Goal: Task Accomplishment & Management: Complete application form

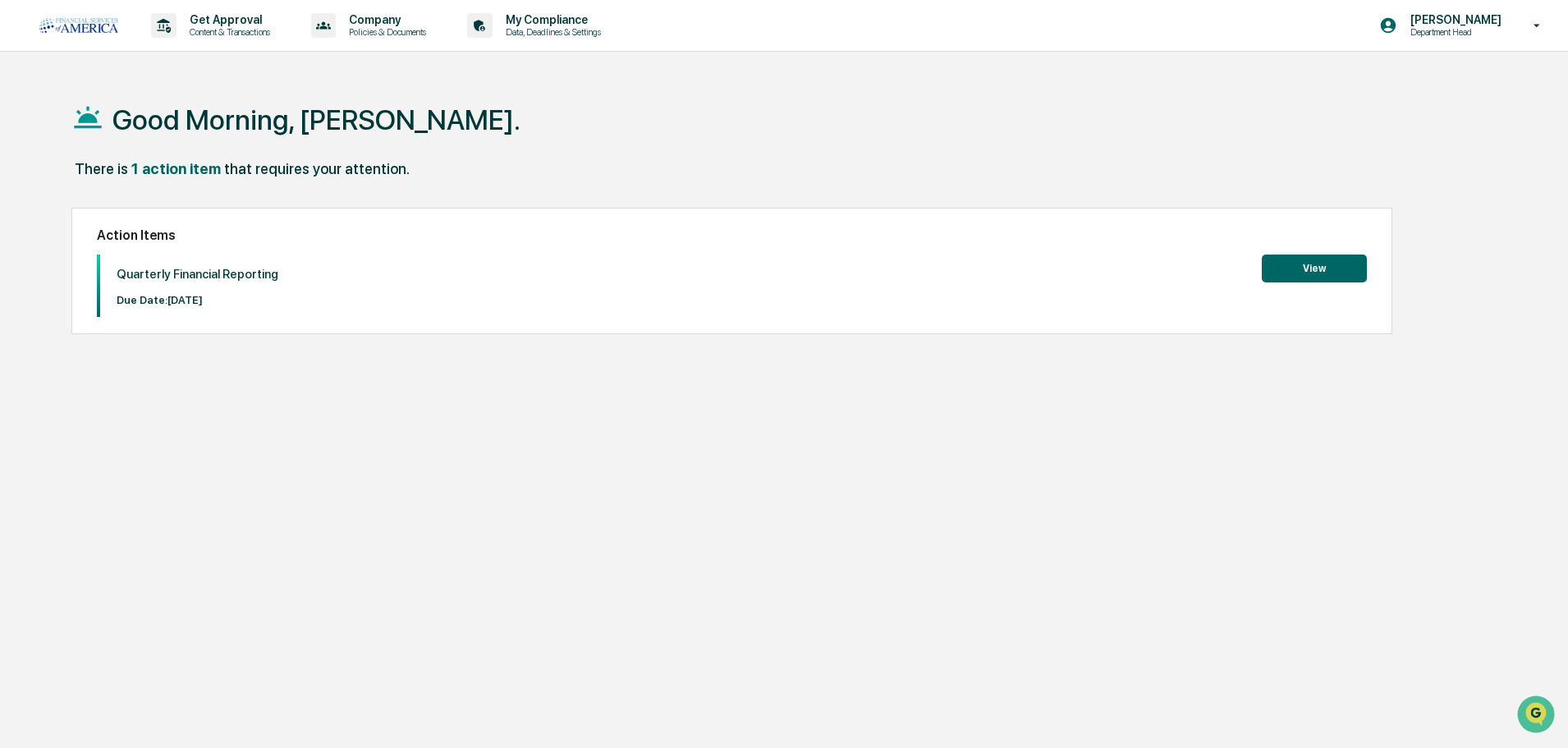
click at [1336, 270] on button "View" at bounding box center [1314, 268] width 105 height 27
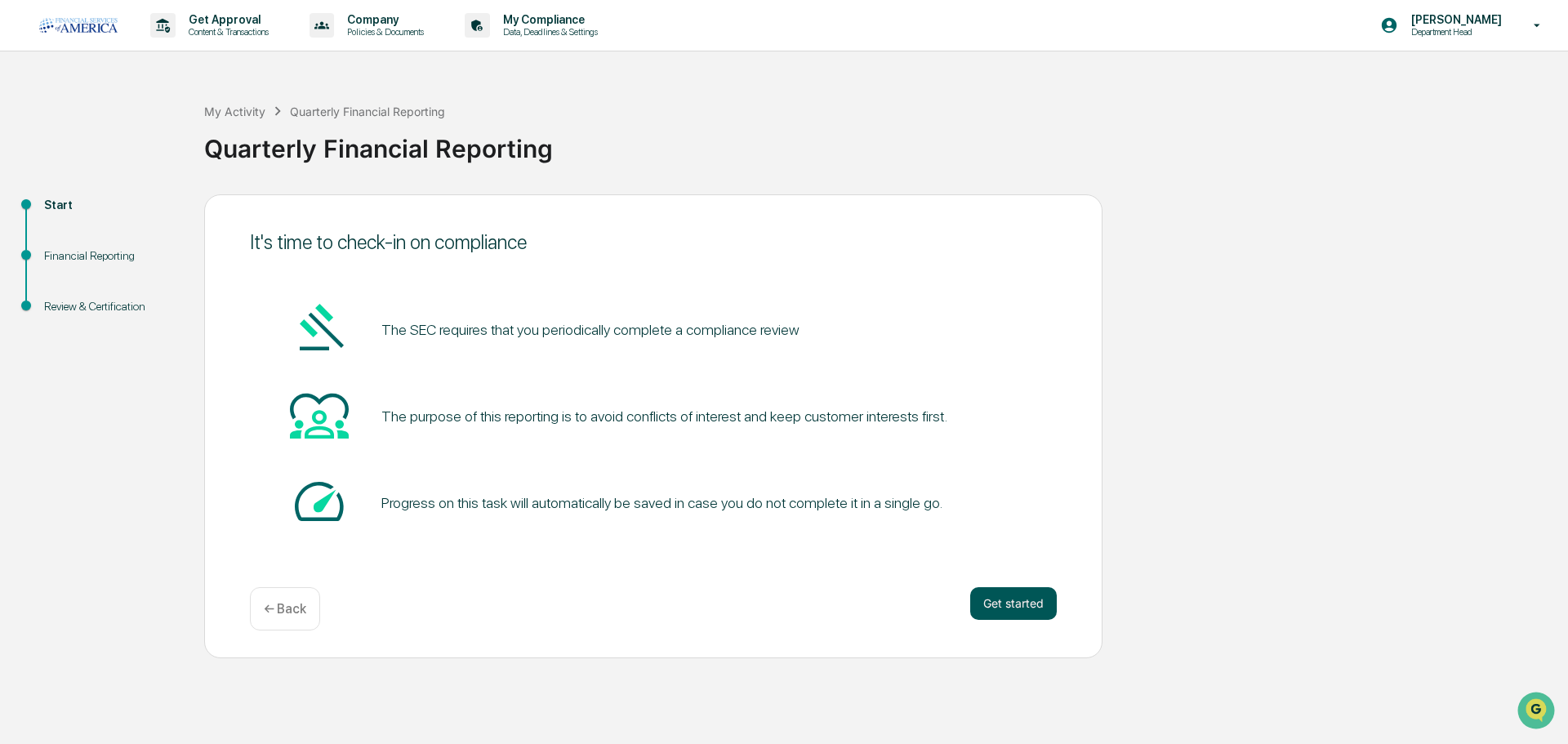
click at [1020, 604] on button "Get started" at bounding box center [1013, 603] width 86 height 32
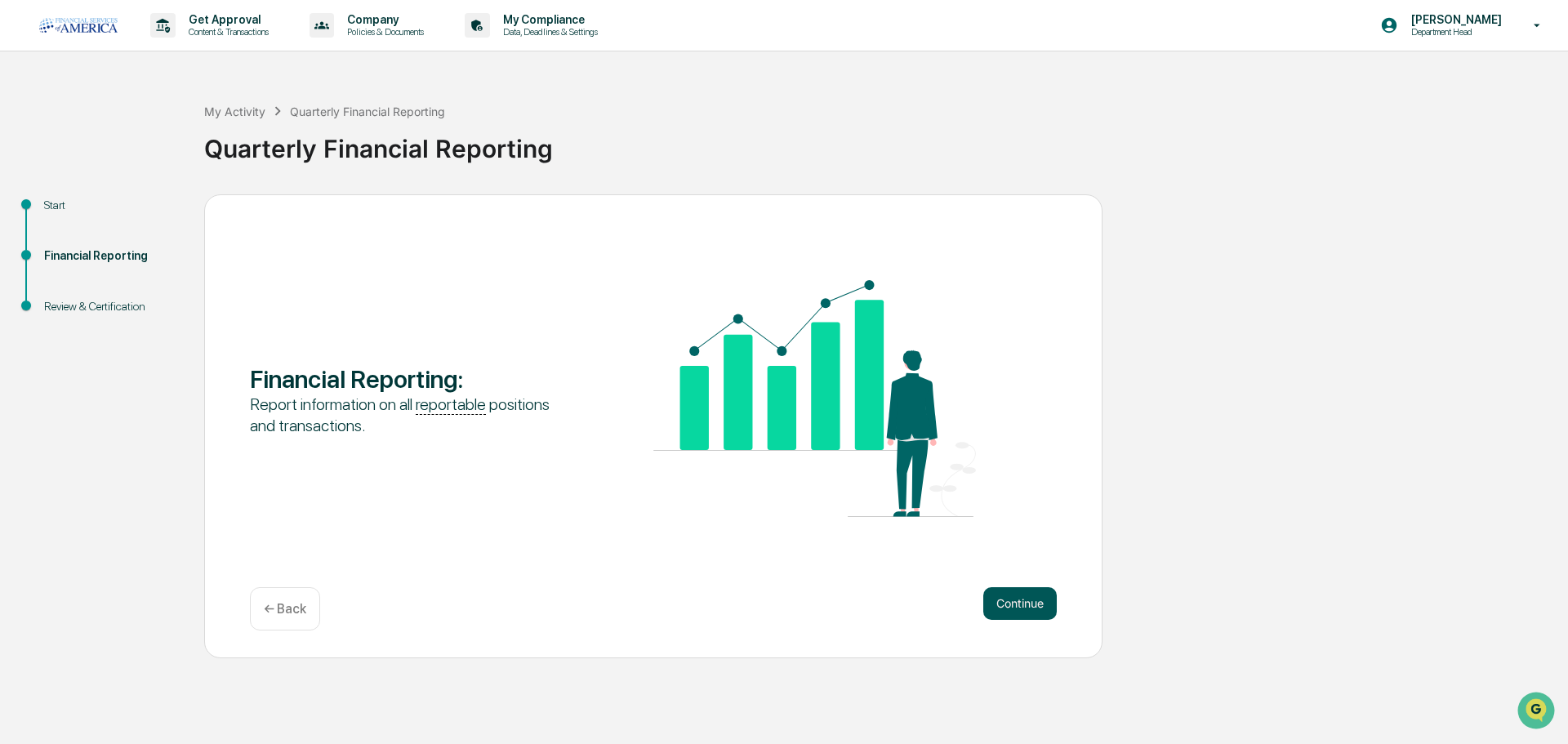
click at [1030, 604] on button "Continue" at bounding box center [1020, 603] width 73 height 32
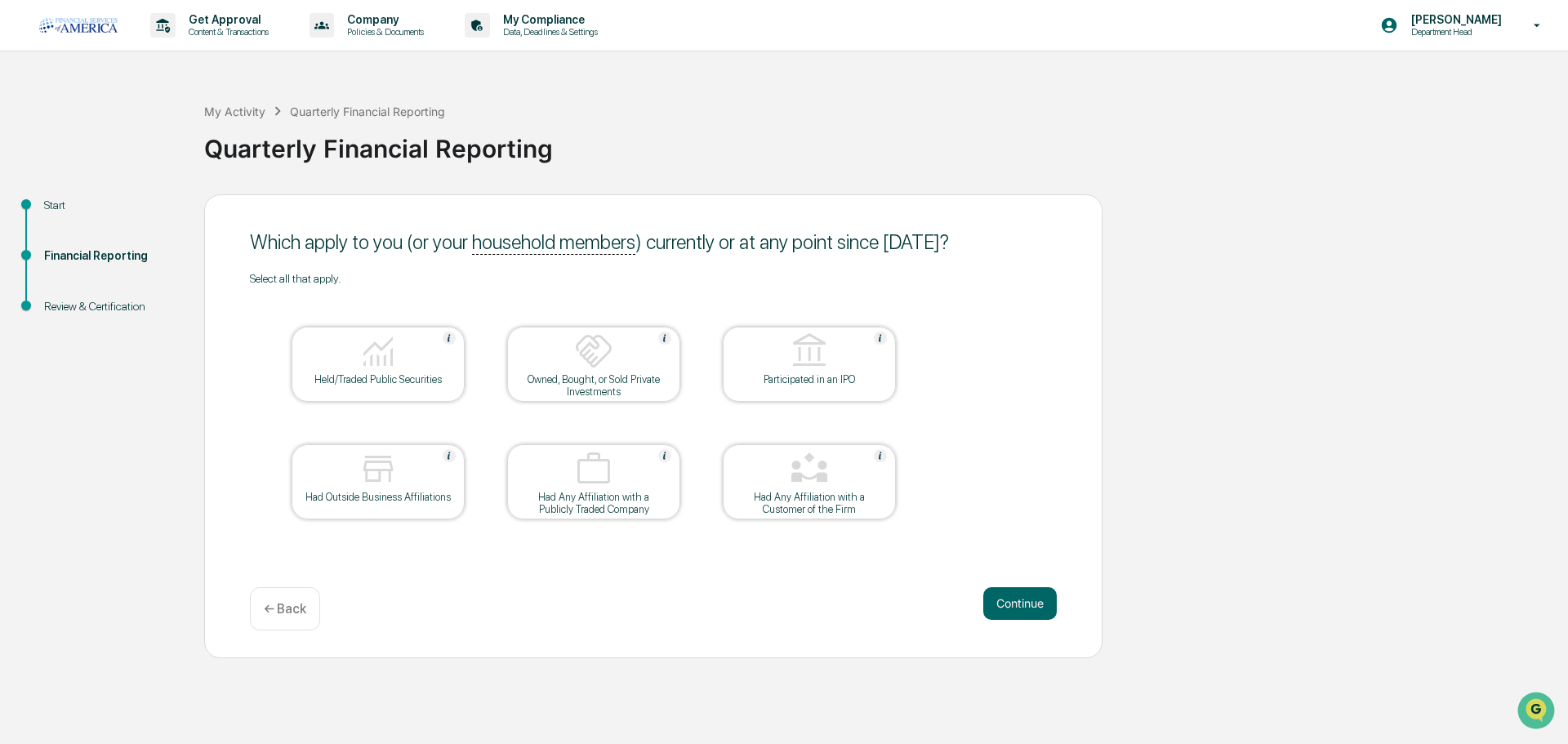
click at [378, 369] on img at bounding box center [379, 351] width 39 height 39
click at [1042, 612] on button "Continue" at bounding box center [1020, 603] width 73 height 32
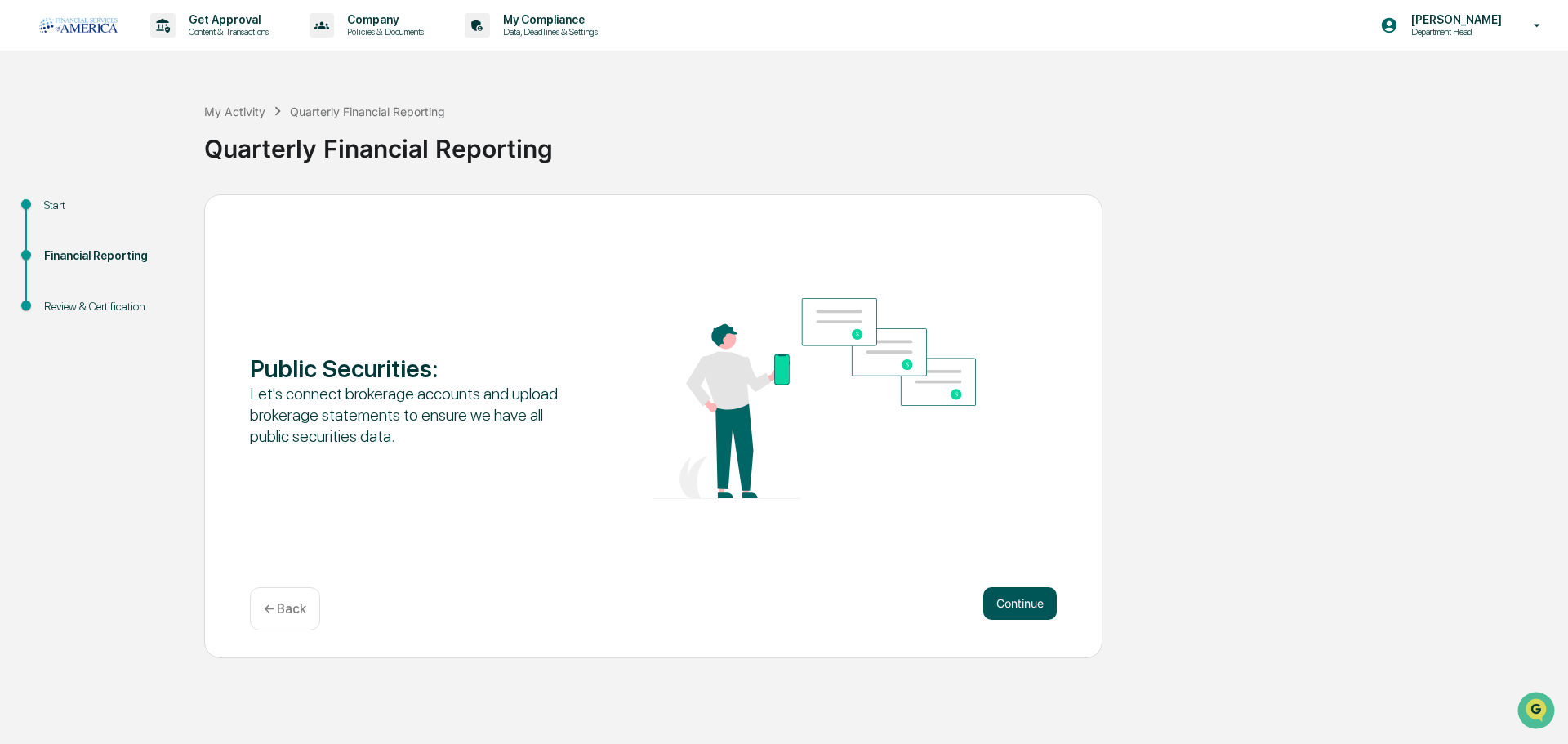
click at [1004, 605] on button "Continue" at bounding box center [1020, 603] width 73 height 32
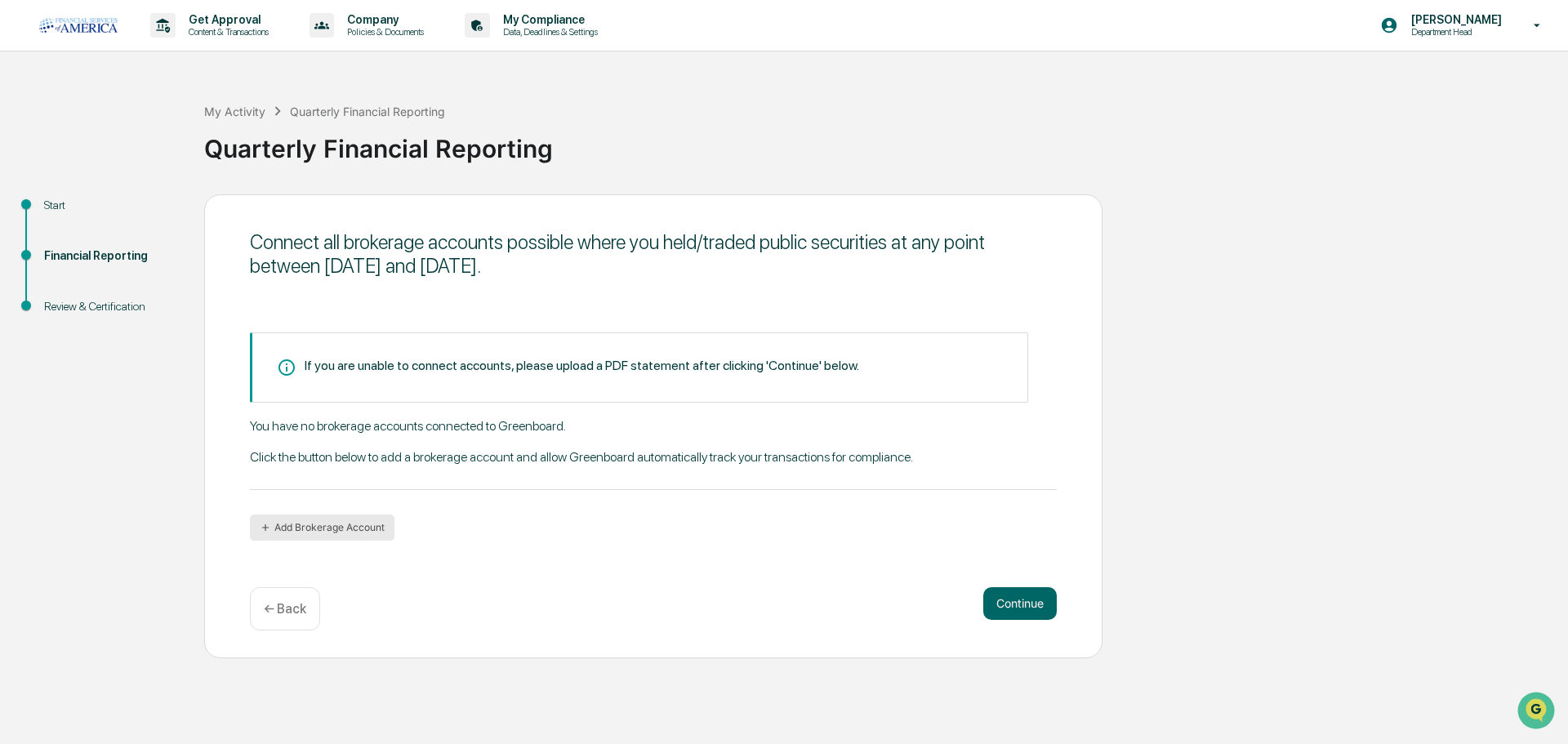
click at [355, 526] on button "Add Brokerage Account" at bounding box center [321, 527] width 144 height 26
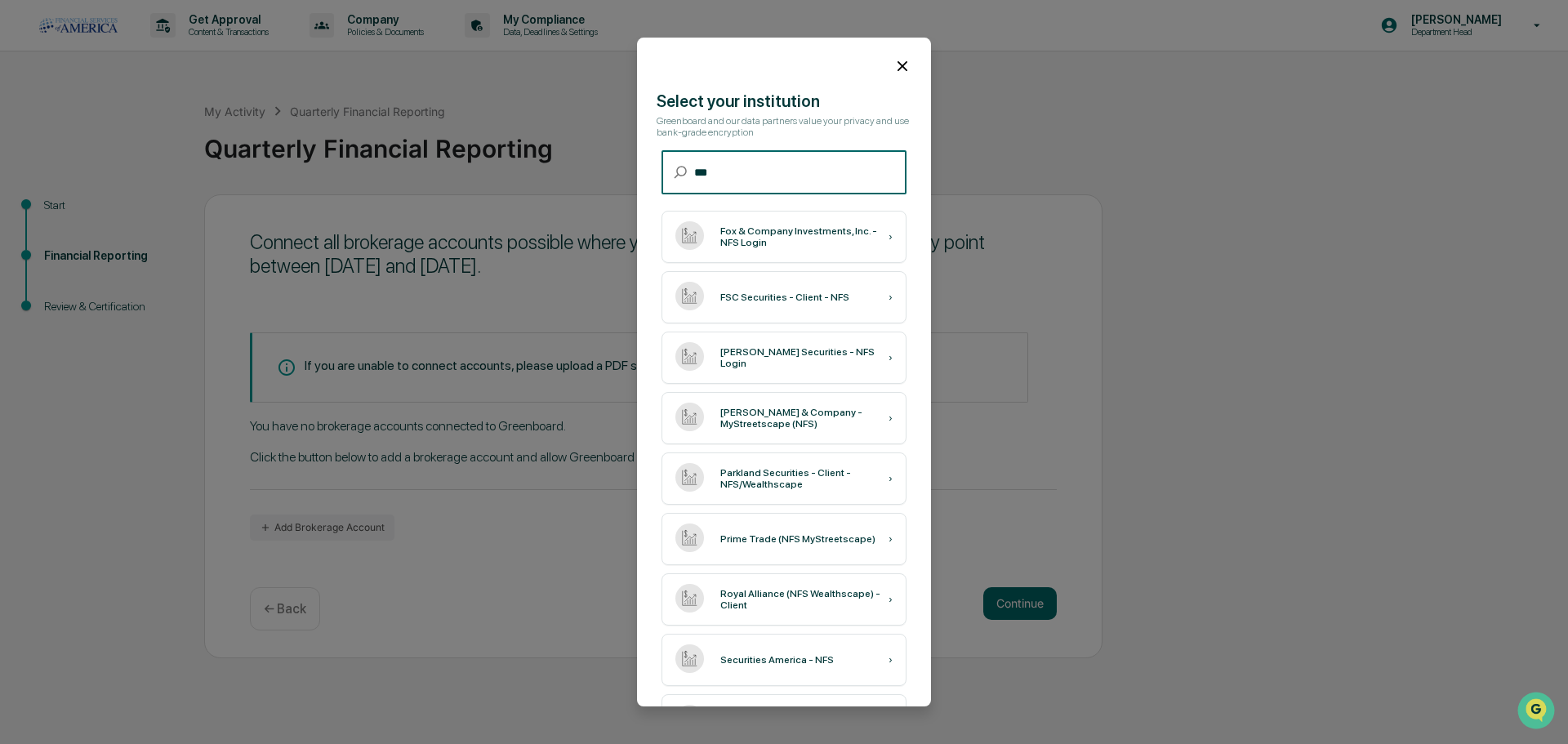
drag, startPoint x: 728, startPoint y: 179, endPoint x: 682, endPoint y: 185, distance: 46.4
click at [683, 185] on div "​ *** ​" at bounding box center [784, 173] width 245 height 44
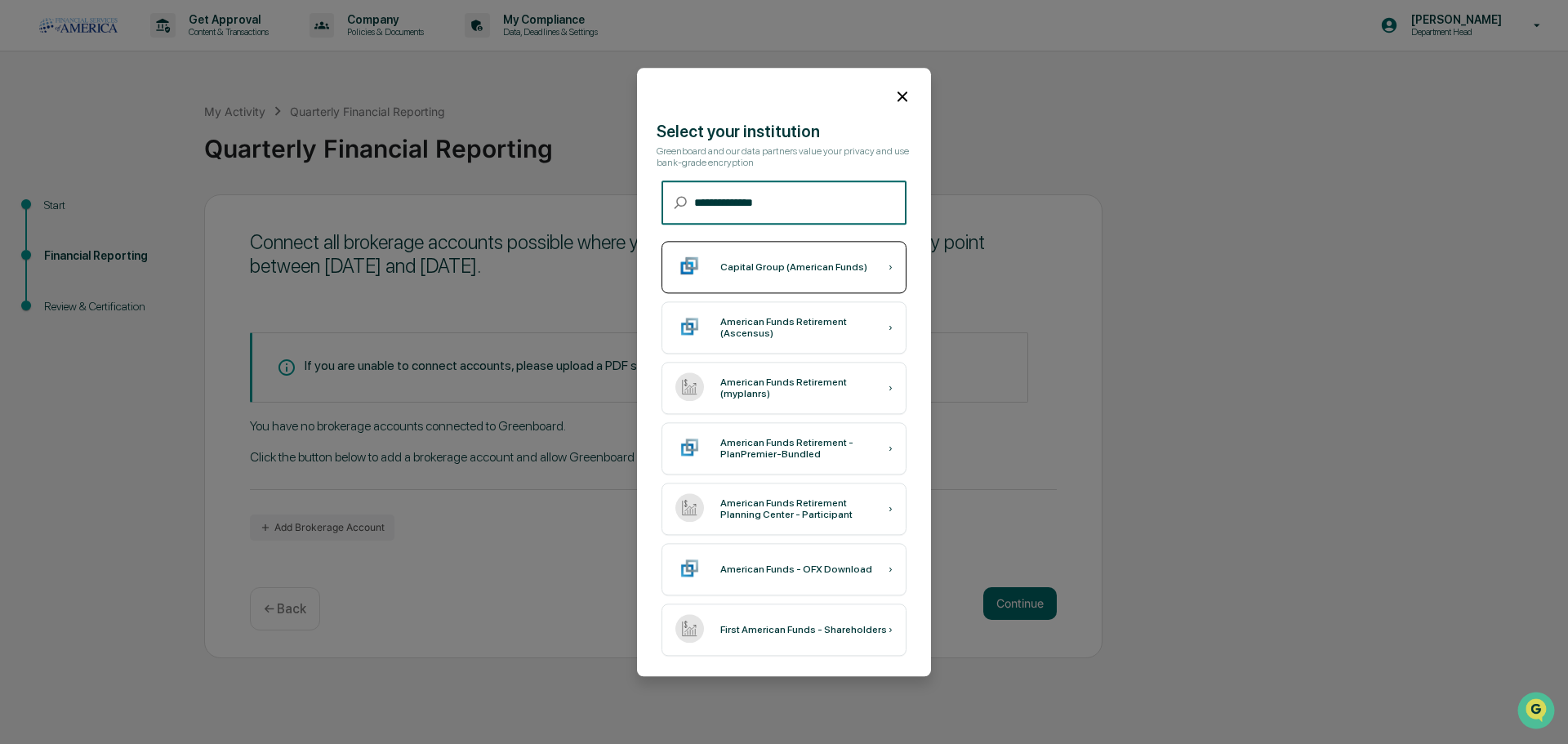
type input "**********"
click at [811, 266] on div "Capital Group (American Funds)" at bounding box center [794, 267] width 147 height 11
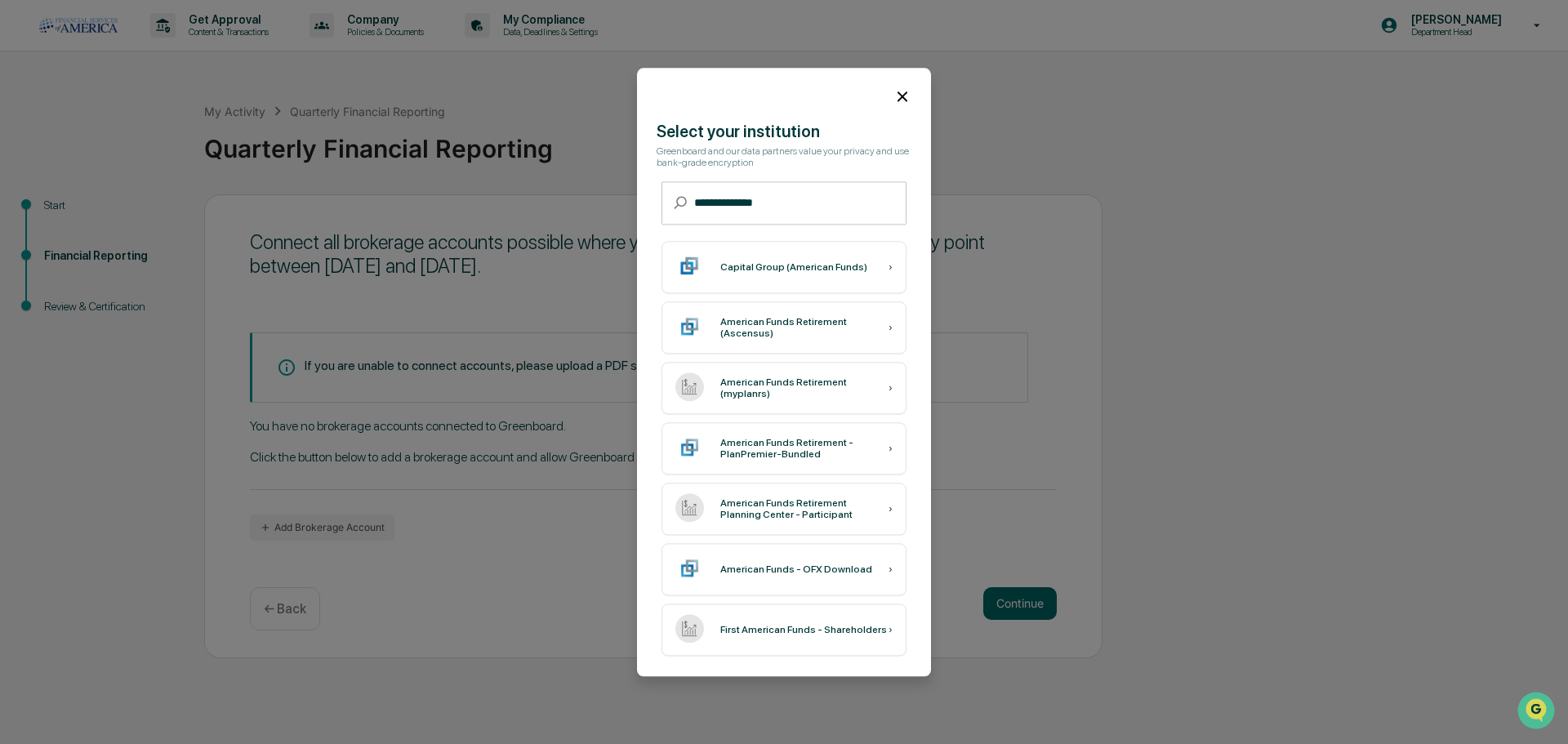
click at [897, 94] on icon at bounding box center [901, 96] width 9 height 9
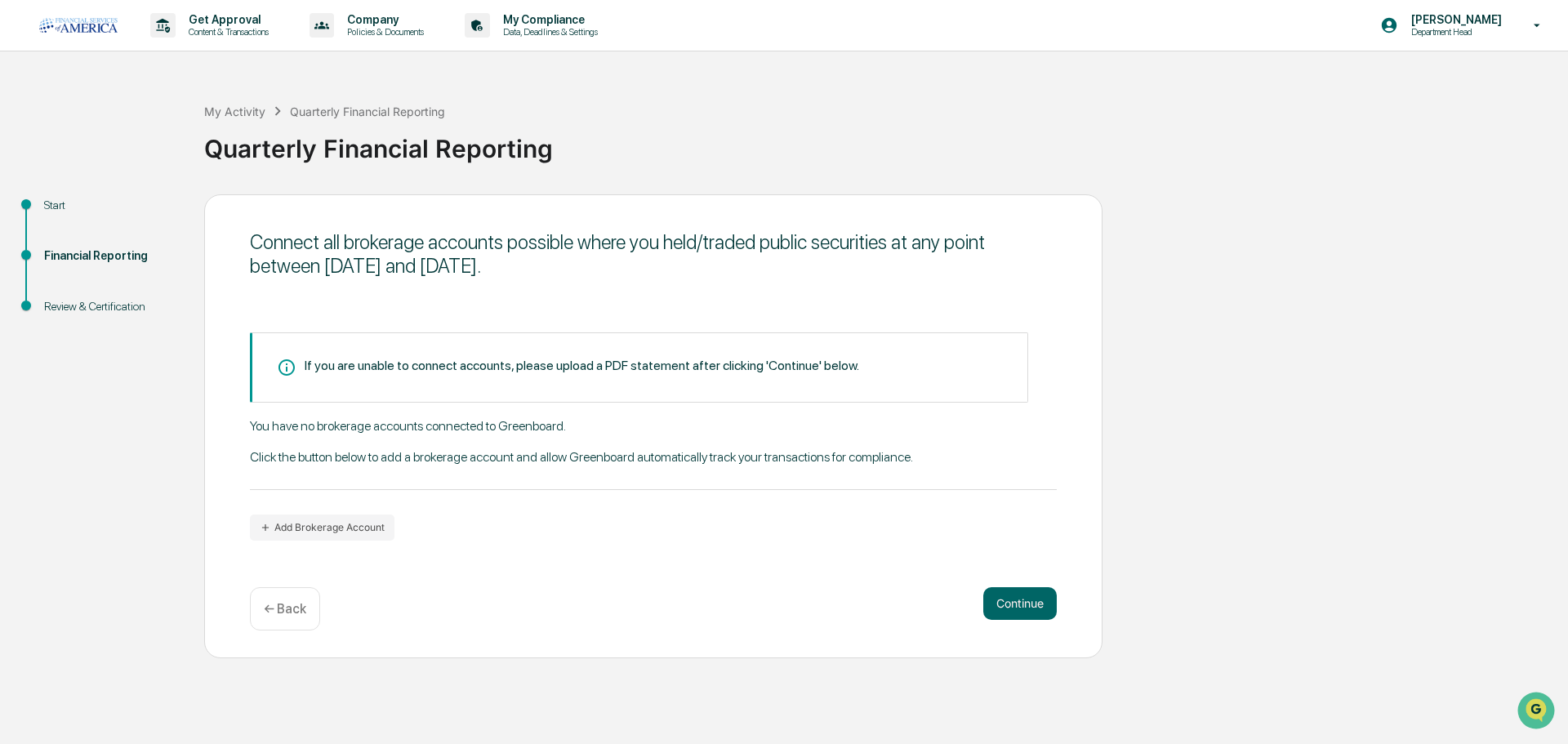
click at [290, 619] on div "← Back" at bounding box center [285, 608] width 70 height 44
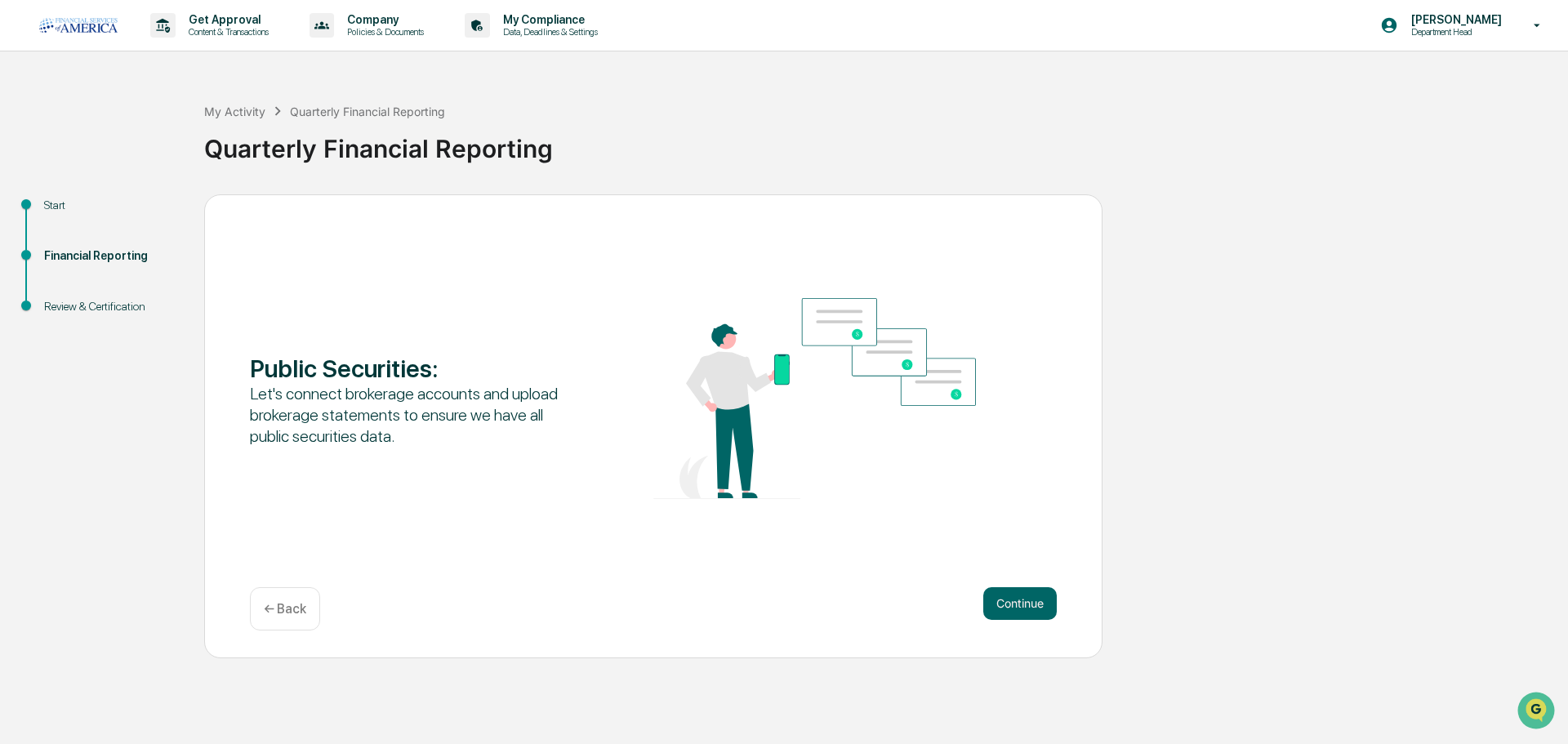
click at [283, 622] on div "← Back" at bounding box center [285, 608] width 70 height 44
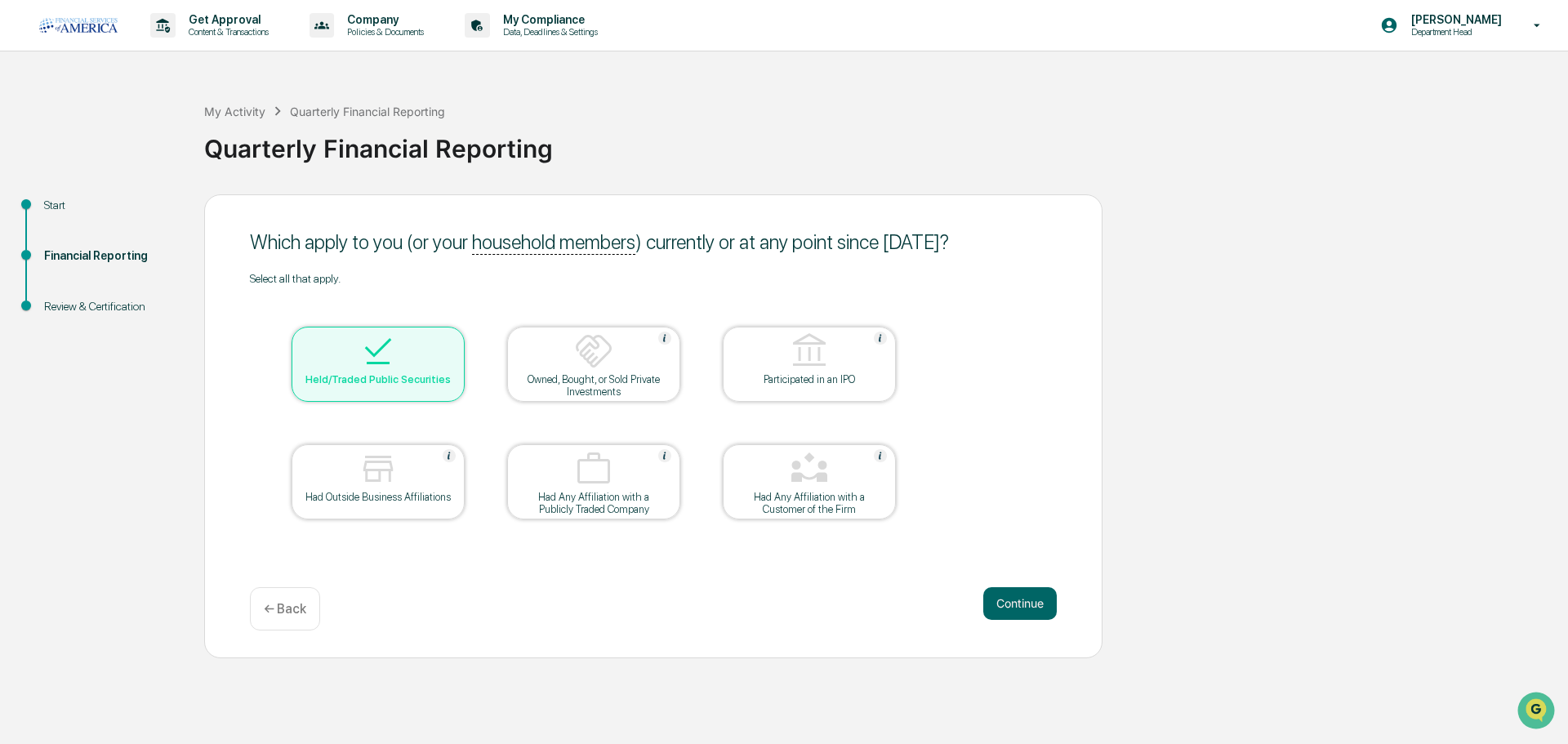
click at [357, 400] on div "Held/Traded Public Securities" at bounding box center [378, 364] width 173 height 75
click at [1027, 593] on button "Continue" at bounding box center [1020, 603] width 73 height 32
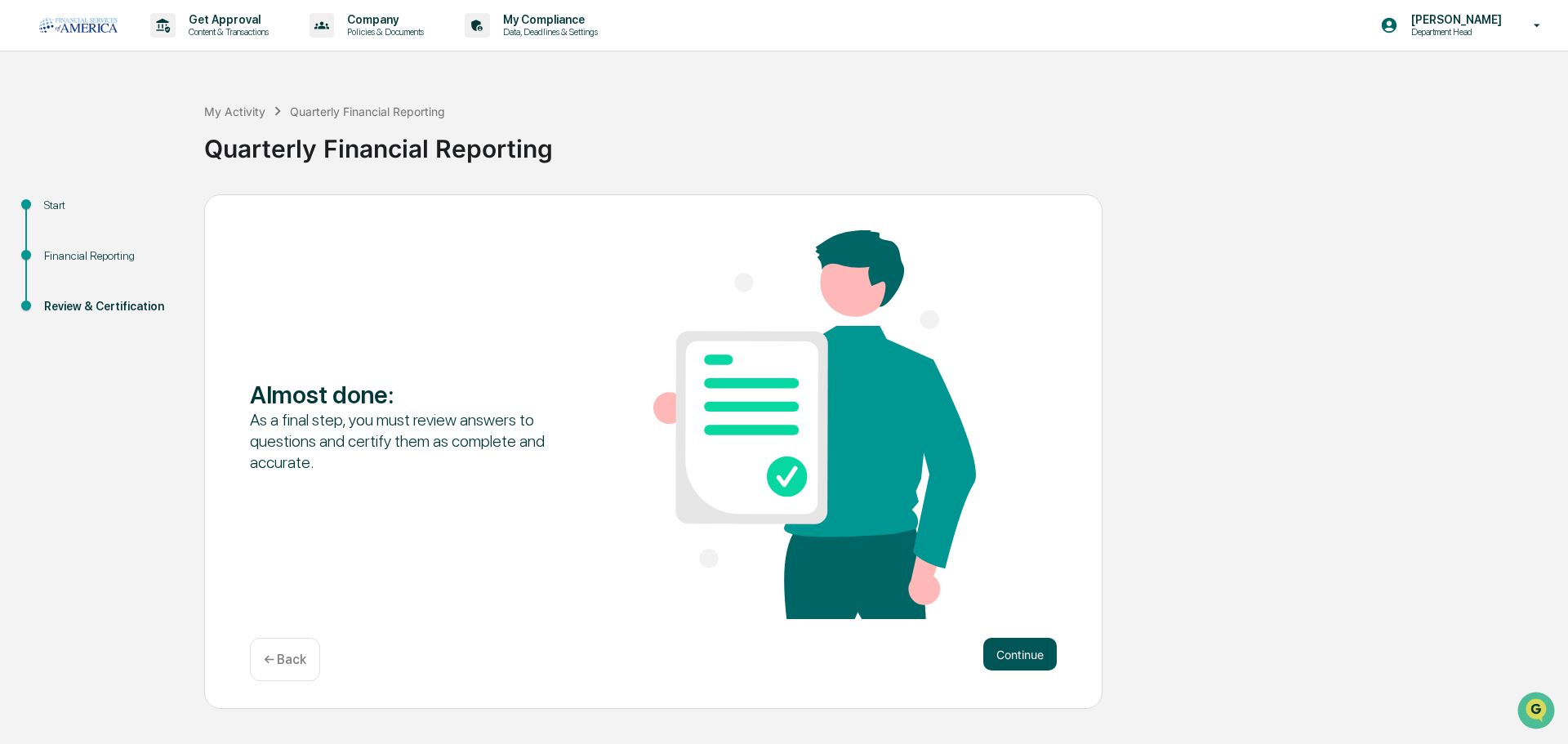
click at [1031, 654] on button "Continue" at bounding box center [1020, 654] width 73 height 32
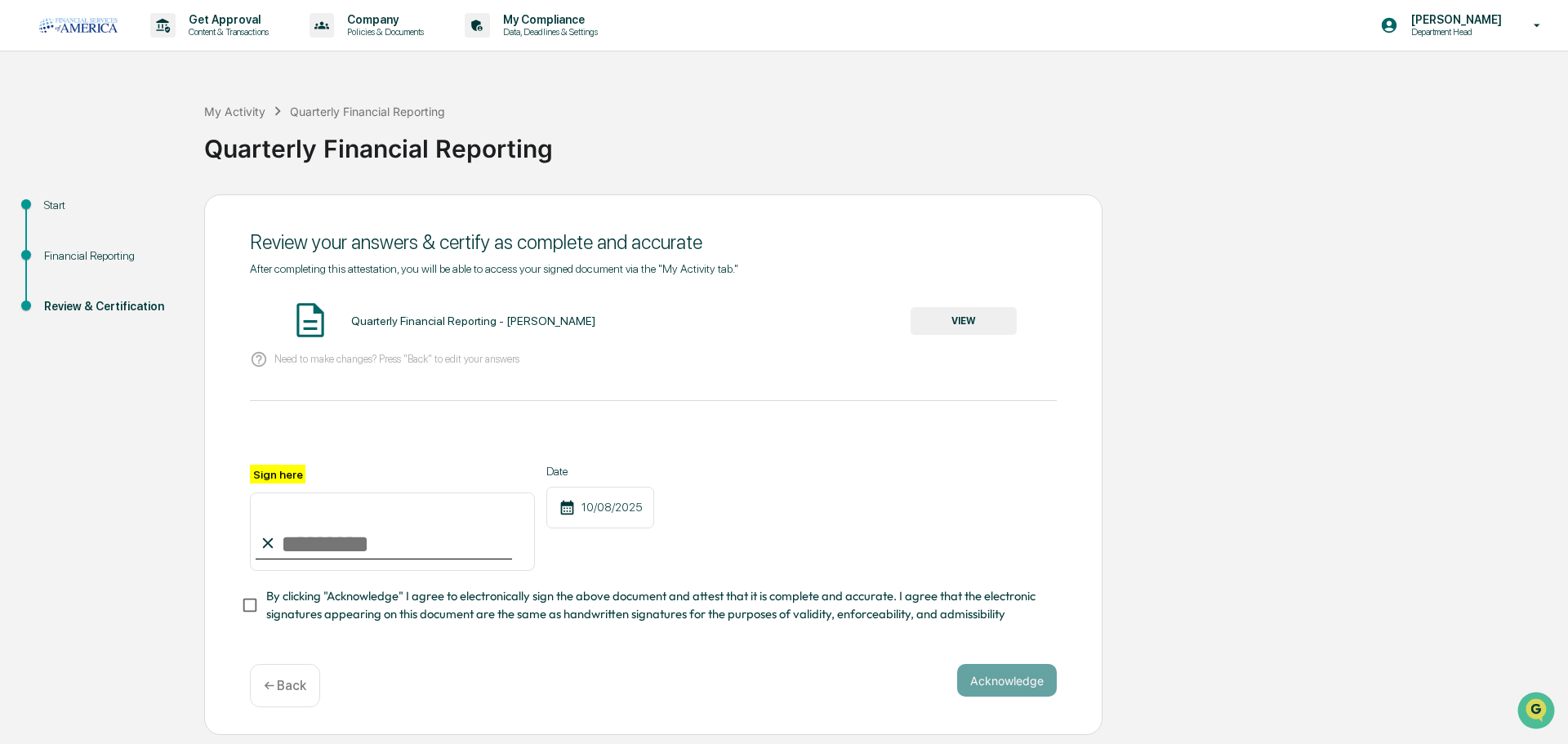
click at [991, 325] on button "VIEW" at bounding box center [964, 320] width 106 height 27
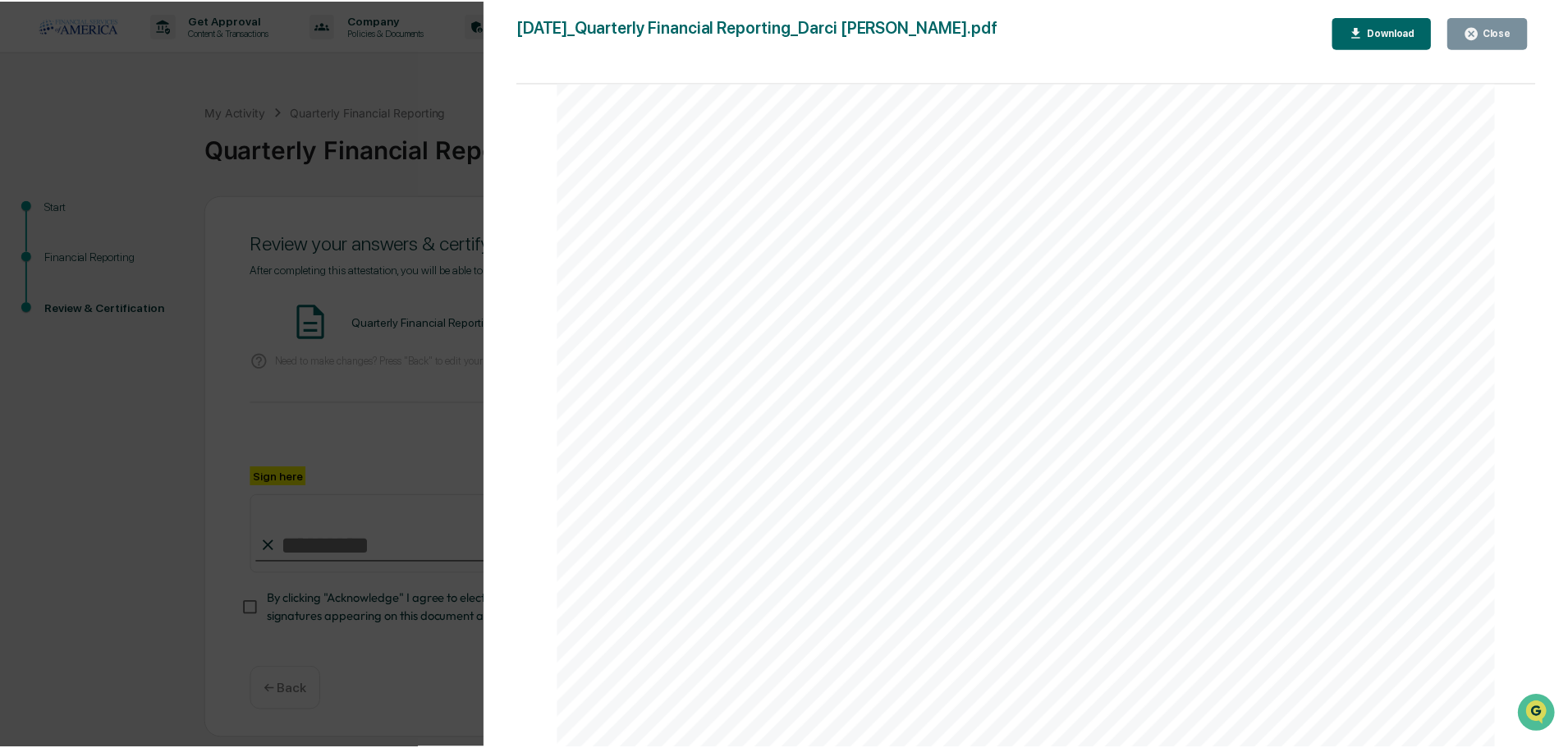
scroll to position [2091, 0]
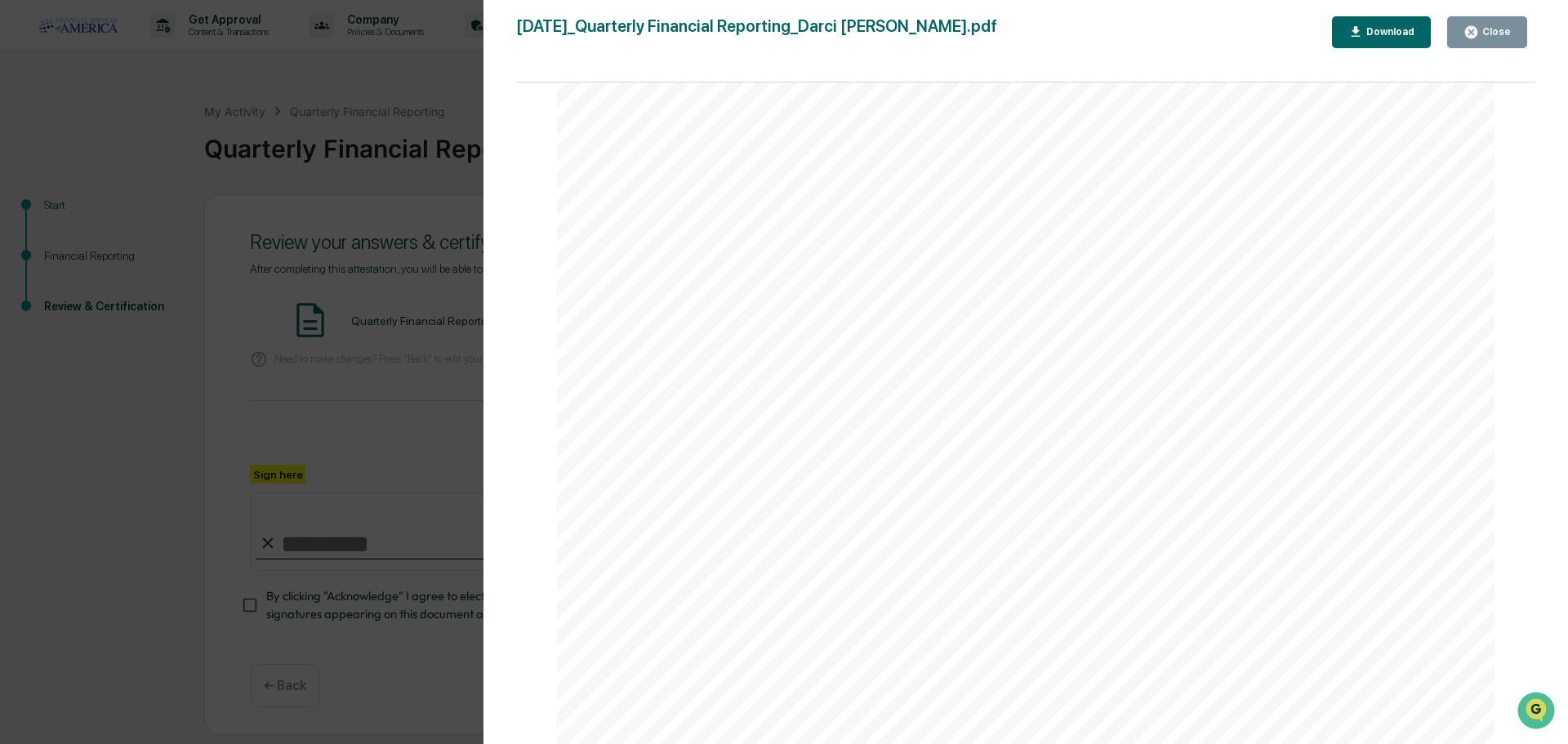
click at [1380, 34] on div "Download" at bounding box center [1389, 32] width 51 height 11
click at [1487, 35] on div "Close" at bounding box center [1495, 32] width 32 height 11
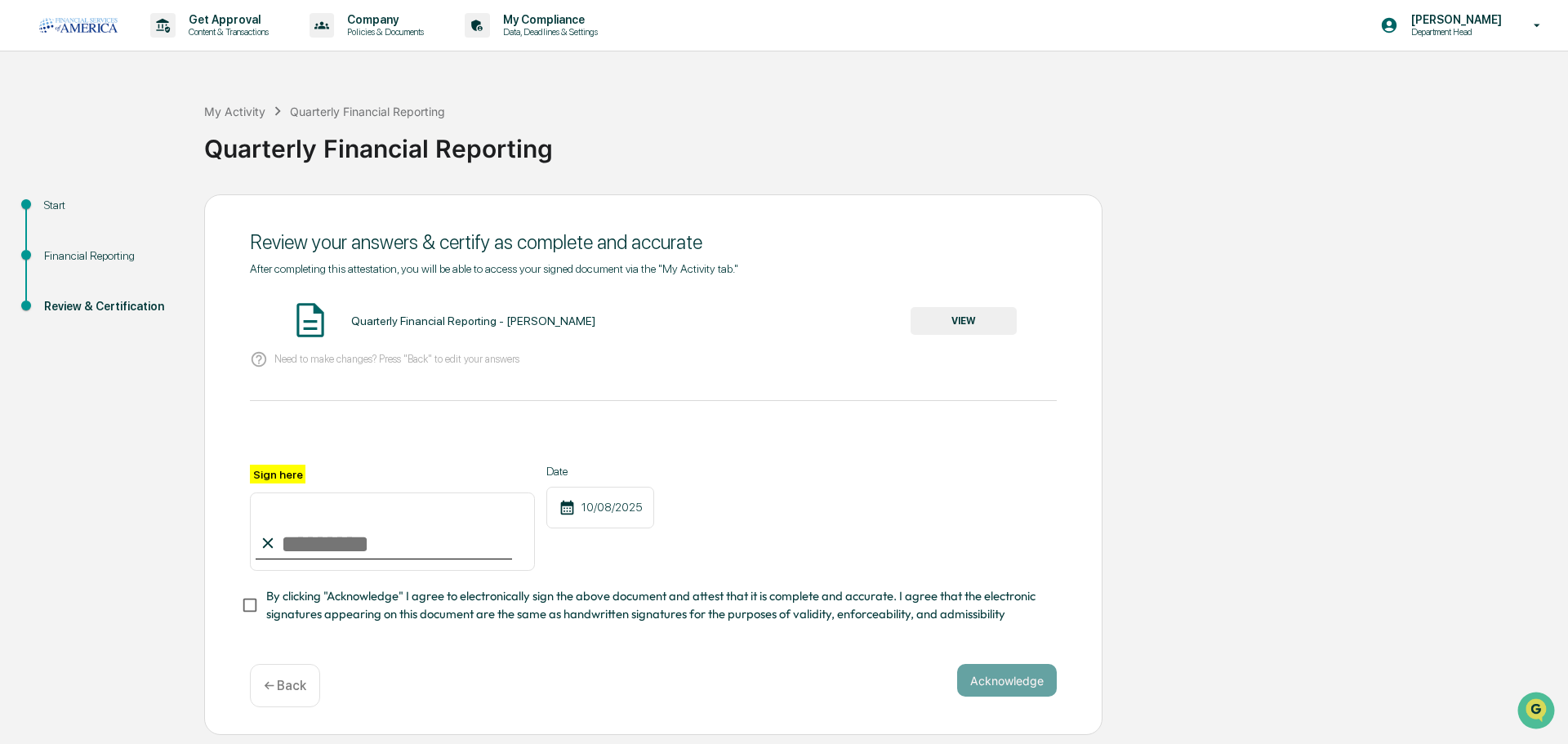
click at [312, 552] on input "Sign here" at bounding box center [392, 531] width 285 height 79
type input "**********"
click at [1030, 688] on button "Acknowledge" at bounding box center [1007, 680] width 100 height 32
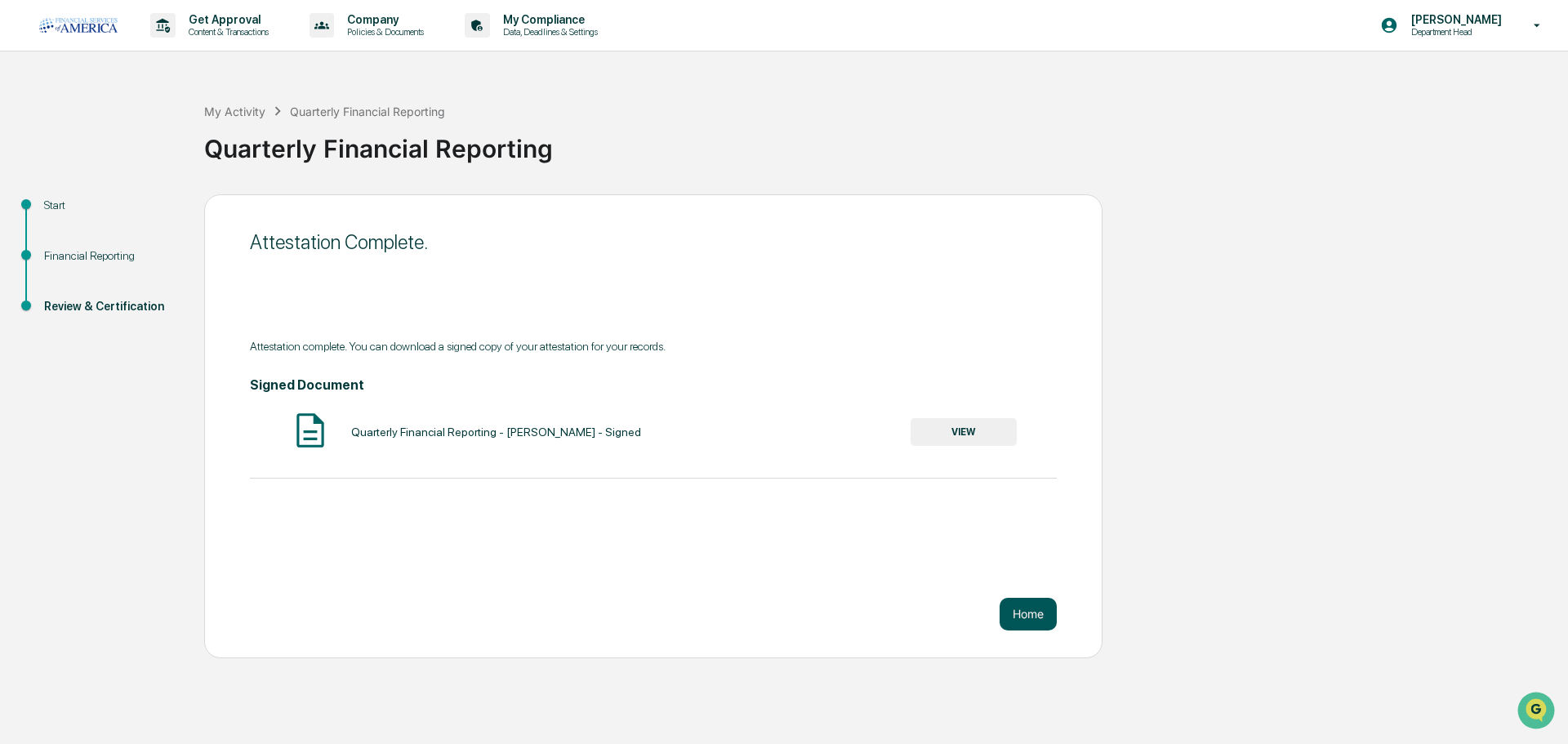
click at [1021, 618] on button "Home" at bounding box center [1028, 614] width 57 height 32
